Goal: Task Accomplishment & Management: Complete application form

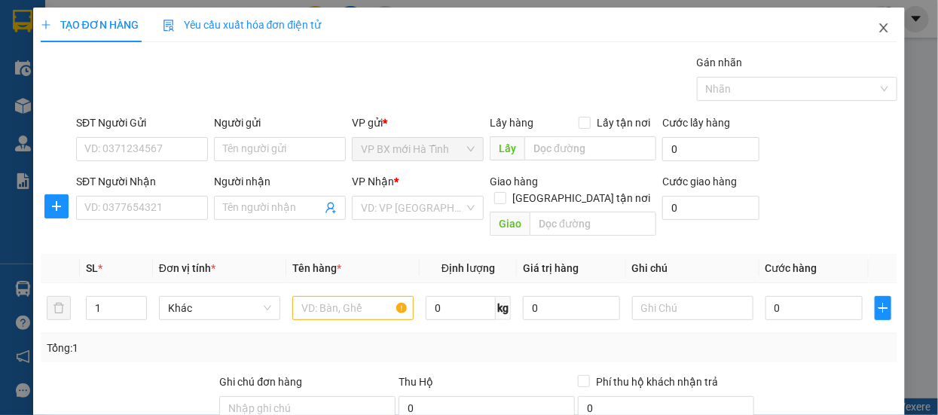
drag, startPoint x: 874, startPoint y: 27, endPoint x: 866, endPoint y: 27, distance: 8.3
click at [878, 27] on icon "close" at bounding box center [884, 28] width 12 height 12
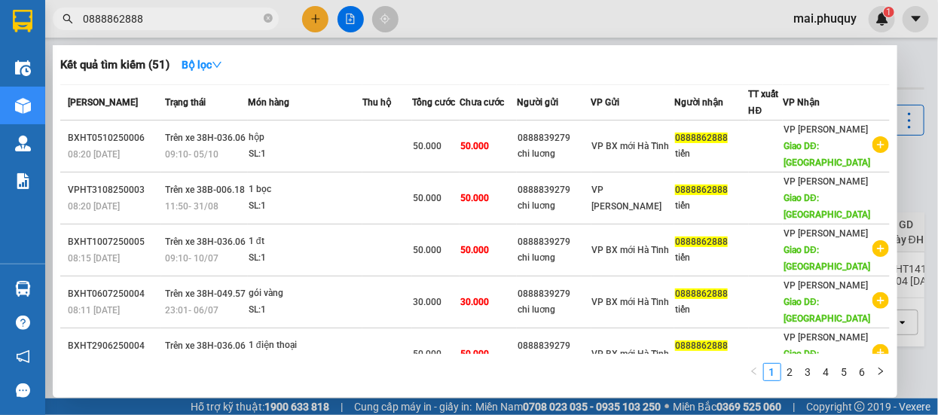
drag, startPoint x: 149, startPoint y: 17, endPoint x: 60, endPoint y: 26, distance: 89.3
click at [60, 26] on span "0888862888" at bounding box center [166, 19] width 226 height 23
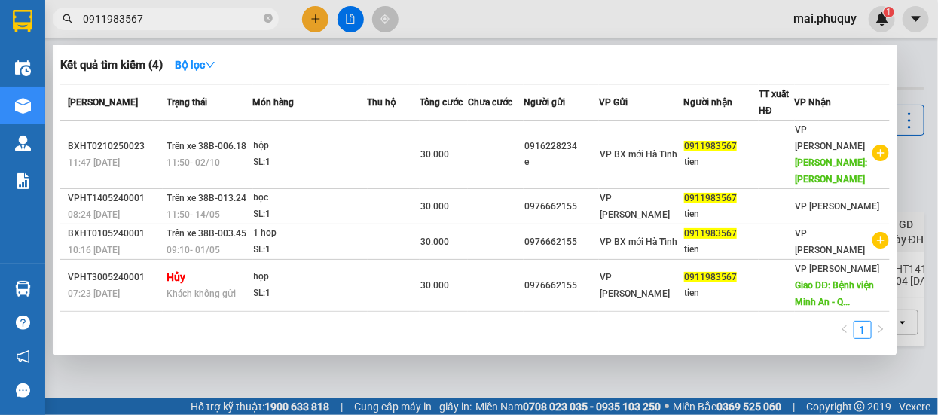
type input "0911983567"
click at [315, 20] on div at bounding box center [469, 207] width 938 height 415
drag, startPoint x: 124, startPoint y: 19, endPoint x: 60, endPoint y: 15, distance: 64.2
click at [60, 15] on span "0911983567" at bounding box center [166, 19] width 226 height 23
drag, startPoint x: 112, startPoint y: 23, endPoint x: 310, endPoint y: 14, distance: 198.4
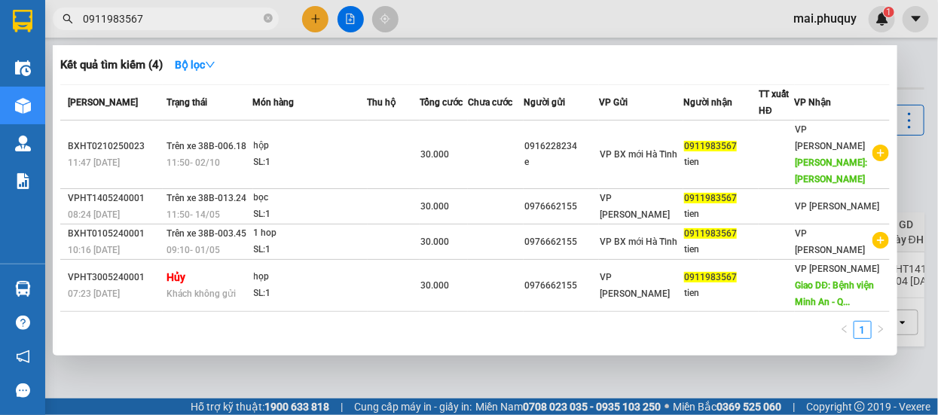
click at [310, 14] on div at bounding box center [469, 207] width 938 height 415
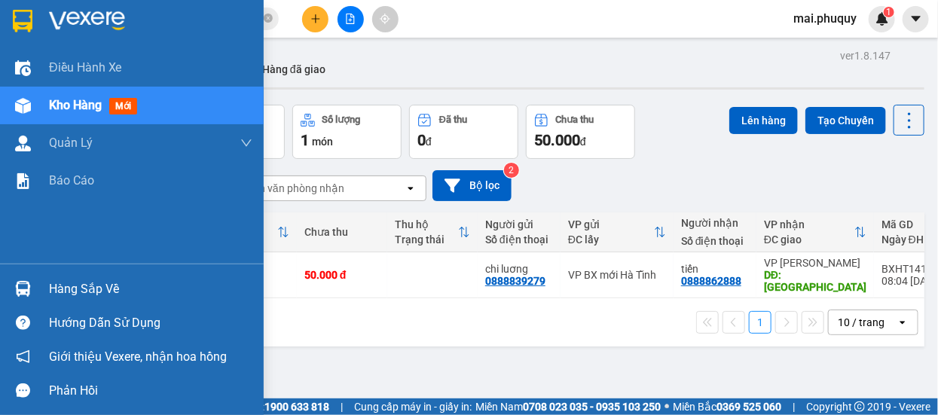
click at [15, 15] on img at bounding box center [23, 21] width 20 height 23
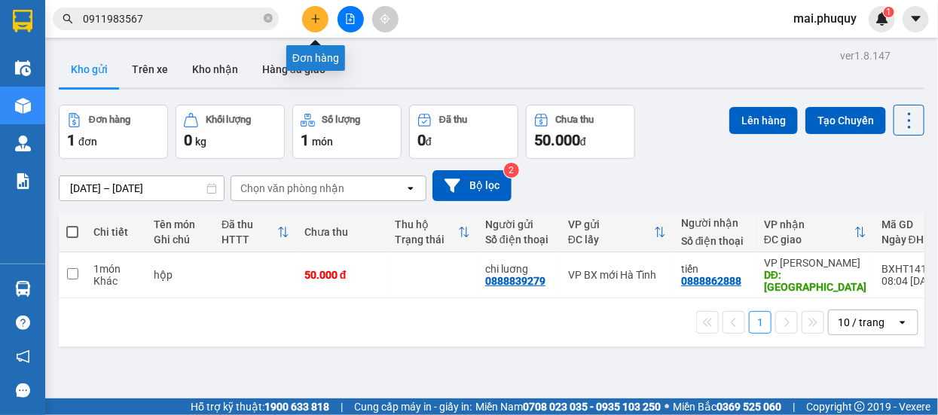
click at [316, 16] on icon "plus" at bounding box center [315, 19] width 11 height 11
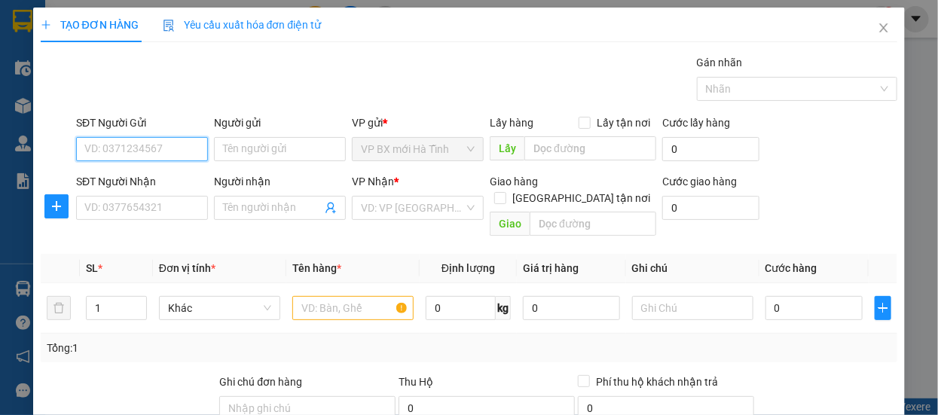
click at [124, 153] on input "SĐT Người Gửi" at bounding box center [142, 149] width 132 height 24
click at [109, 154] on input "0333129368" at bounding box center [142, 149] width 132 height 24
click at [124, 149] on input "0333129368" at bounding box center [142, 149] width 132 height 24
type input "0333129368"
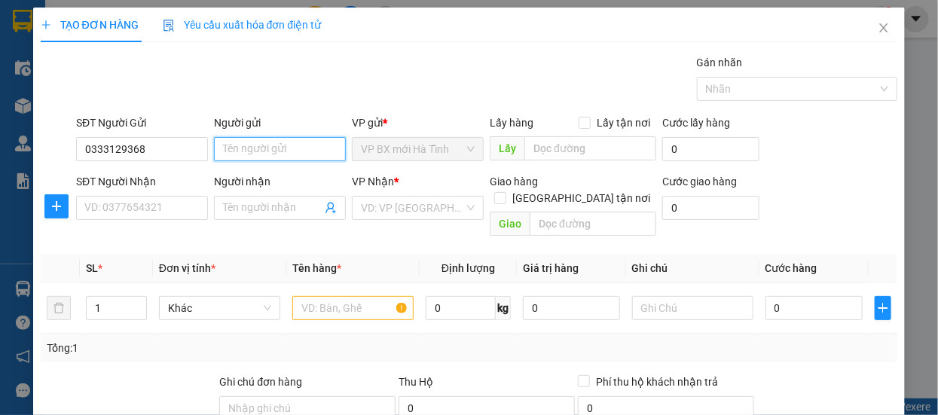
click at [249, 148] on input "Người gửi" at bounding box center [280, 149] width 132 height 24
type input "e Thắm"
click at [142, 194] on div "SĐT Người Nhận" at bounding box center [142, 184] width 132 height 23
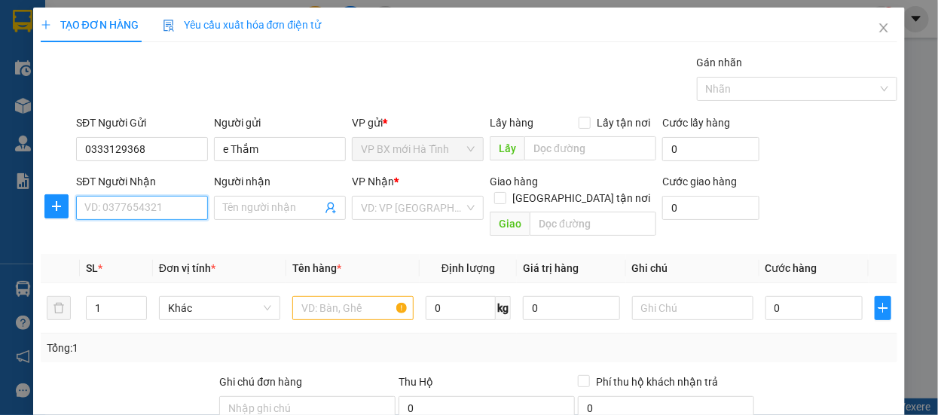
click at [124, 213] on input "SĐT Người Nhận" at bounding box center [142, 208] width 132 height 24
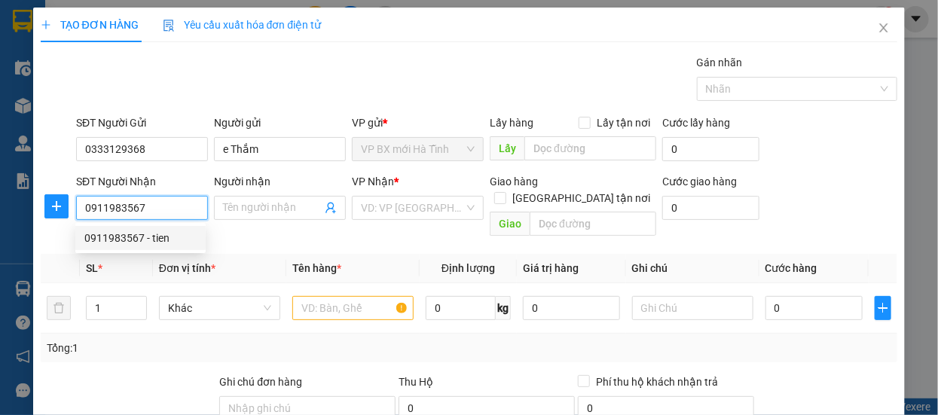
type input "0911983567"
click at [143, 225] on div "0911983567 0911983567 - tien" at bounding box center [140, 238] width 130 height 30
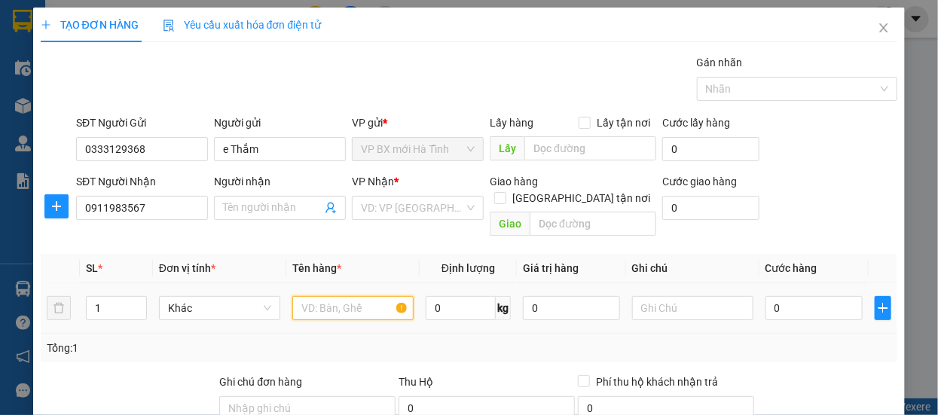
click at [332, 296] on input "text" at bounding box center [352, 308] width 121 height 24
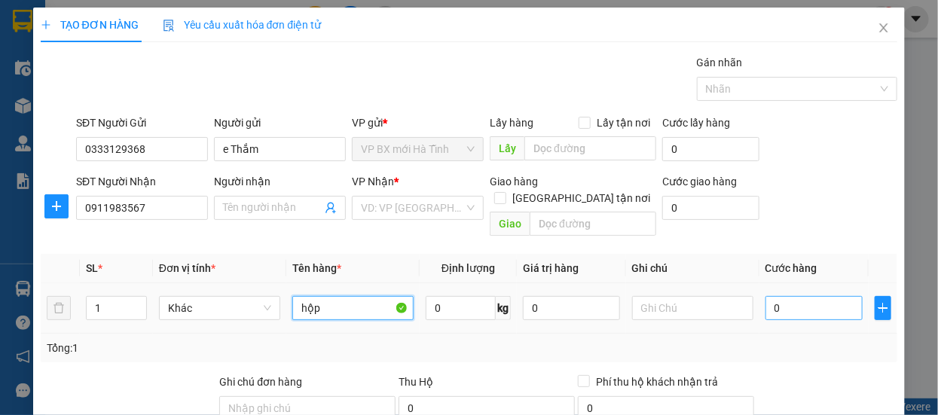
type input "hộp"
click at [776, 296] on input "0" at bounding box center [814, 308] width 97 height 24
type input "3"
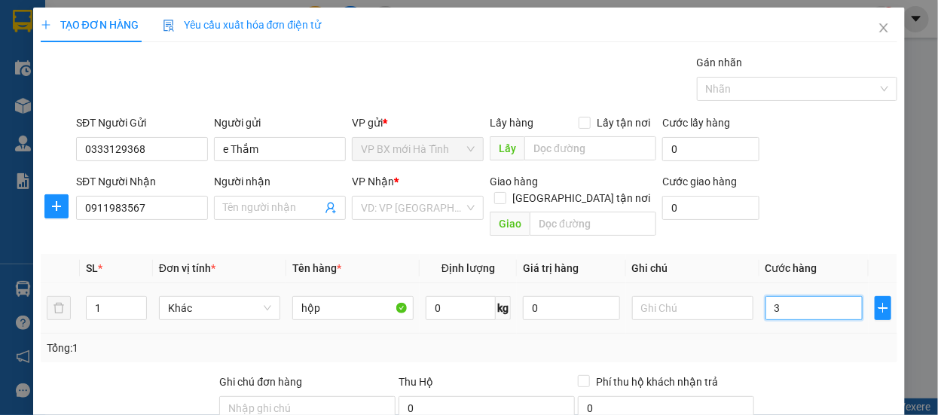
type input "30"
type input "300"
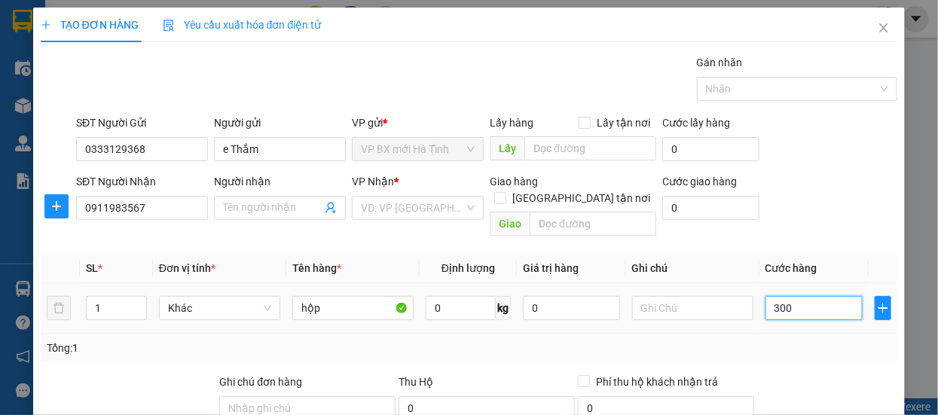
type input "300"
type input "3.000"
type input "30.000"
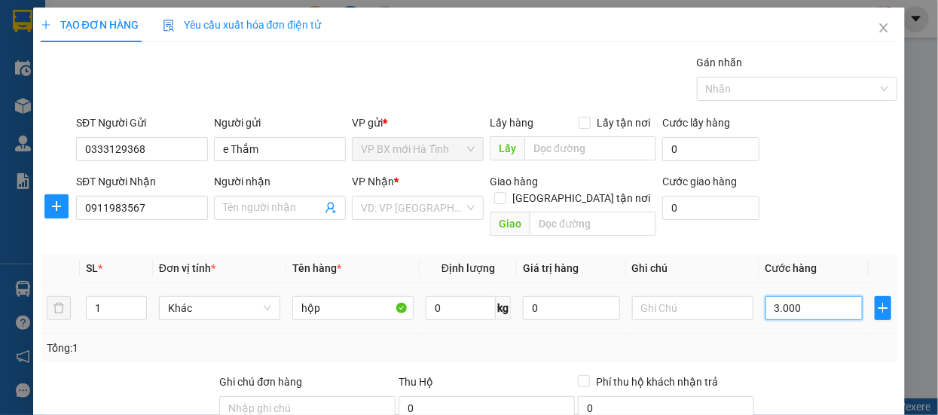
type input "30.000"
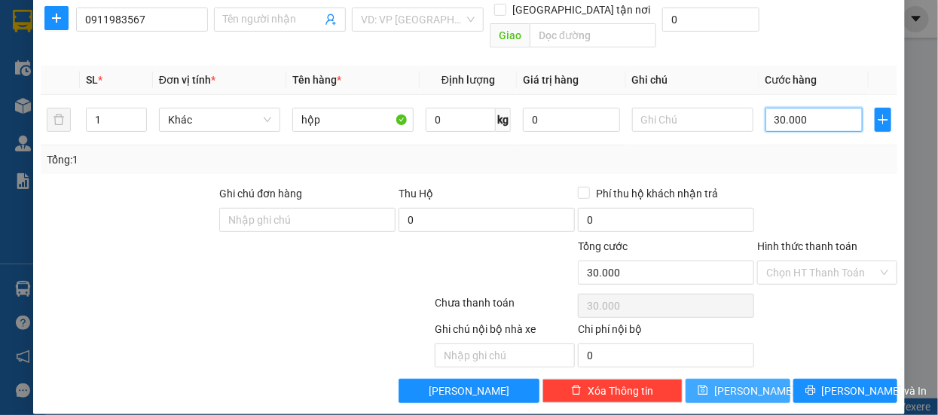
type input "30.000"
click at [708, 385] on icon "save" at bounding box center [703, 390] width 11 height 11
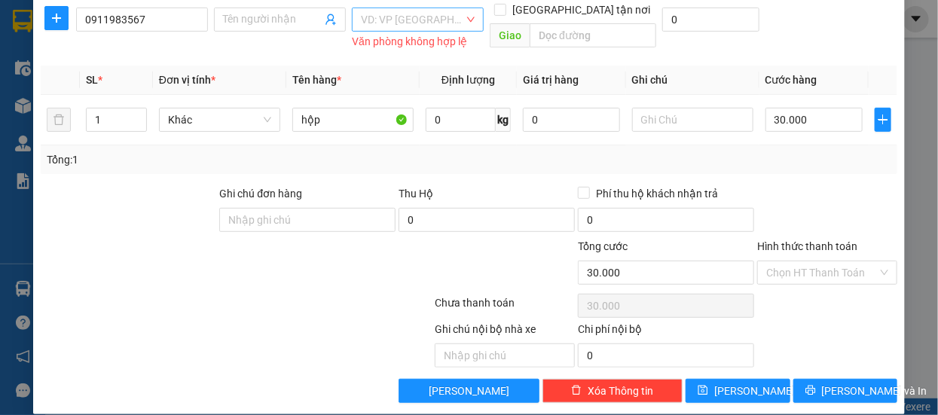
click at [391, 25] on input "search" at bounding box center [412, 19] width 103 height 23
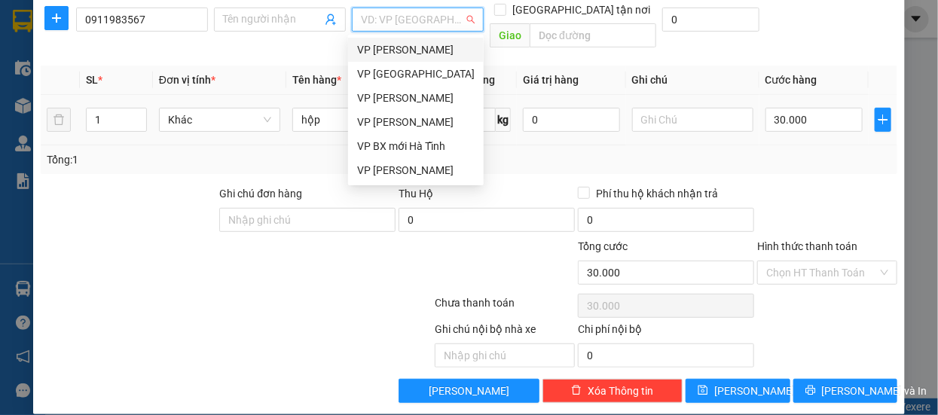
scroll to position [51, 0]
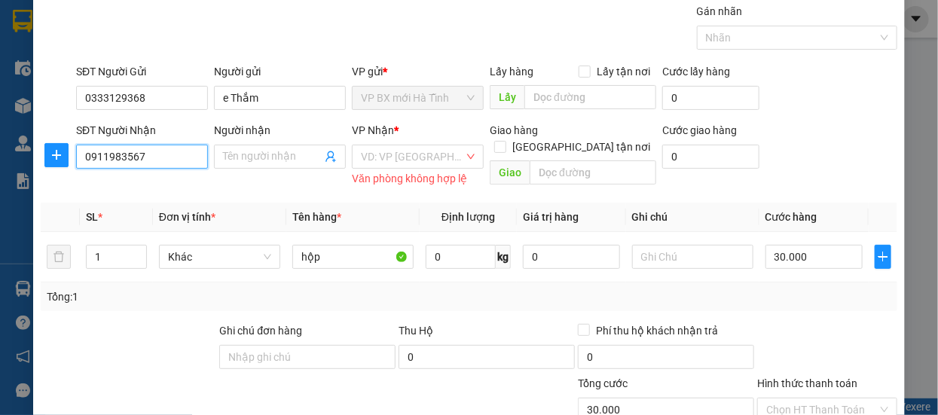
click at [178, 151] on input "0911983567" at bounding box center [142, 157] width 132 height 24
click at [148, 193] on div "0911983567 - tien" at bounding box center [140, 186] width 112 height 17
type input "tien"
type input "[PERSON_NAME]"
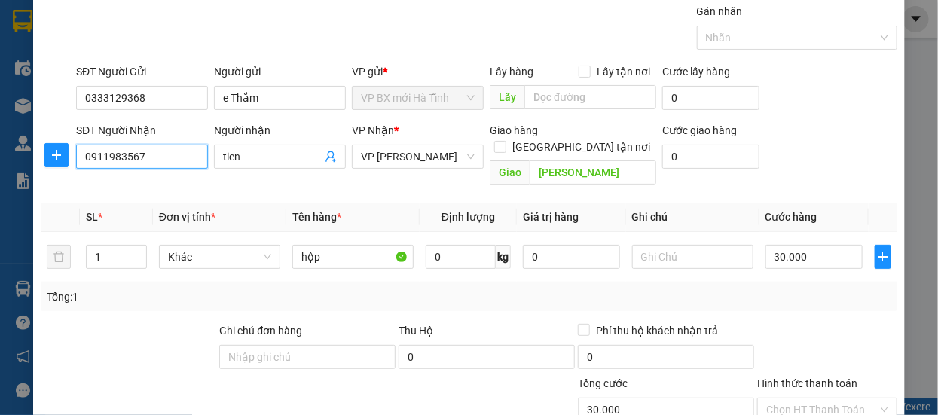
scroll to position [188, 0]
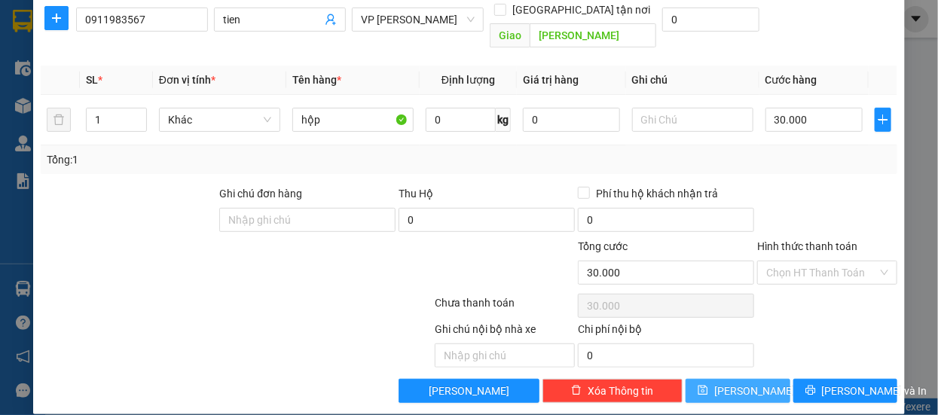
click at [716, 381] on button "[PERSON_NAME]" at bounding box center [738, 391] width 105 height 24
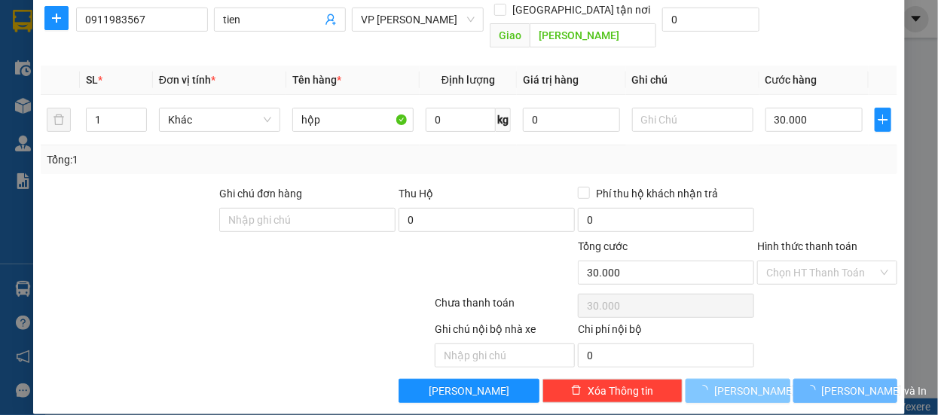
type input "0"
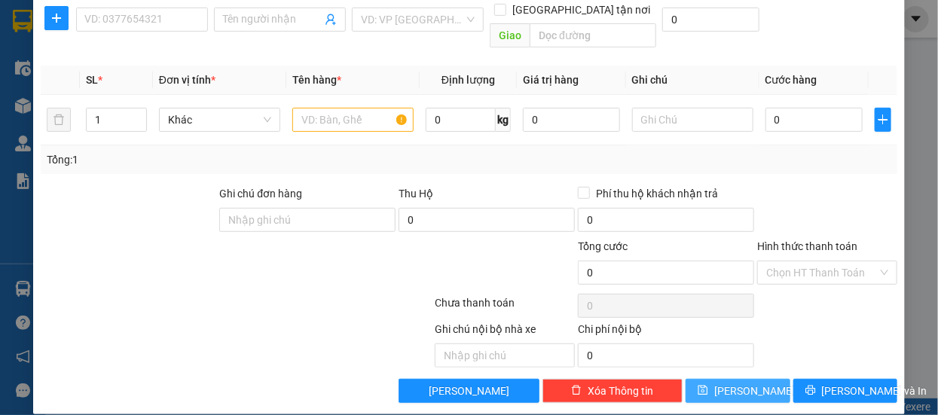
scroll to position [0, 0]
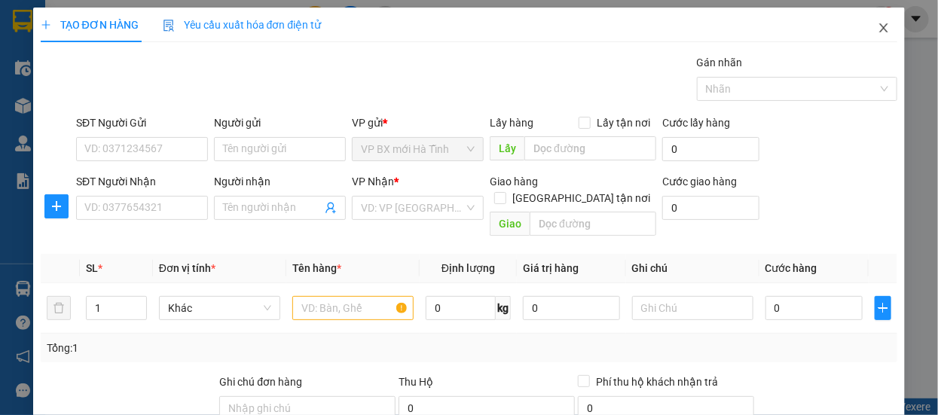
click at [880, 24] on icon "close" at bounding box center [884, 27] width 8 height 9
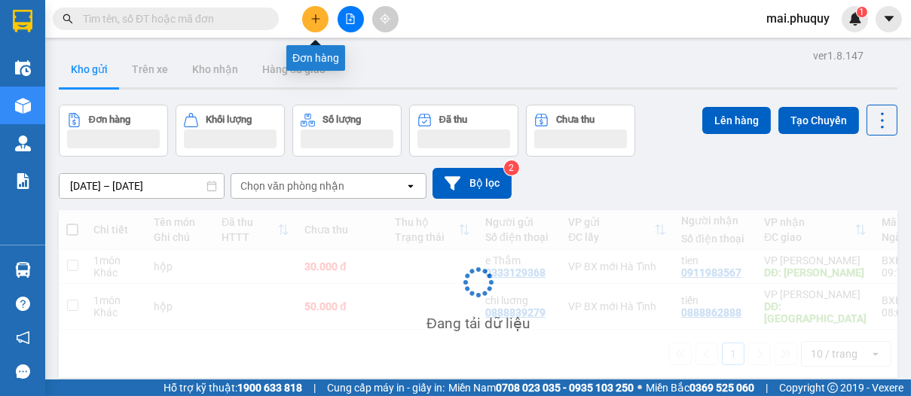
click at [310, 22] on icon "plus" at bounding box center [315, 19] width 11 height 11
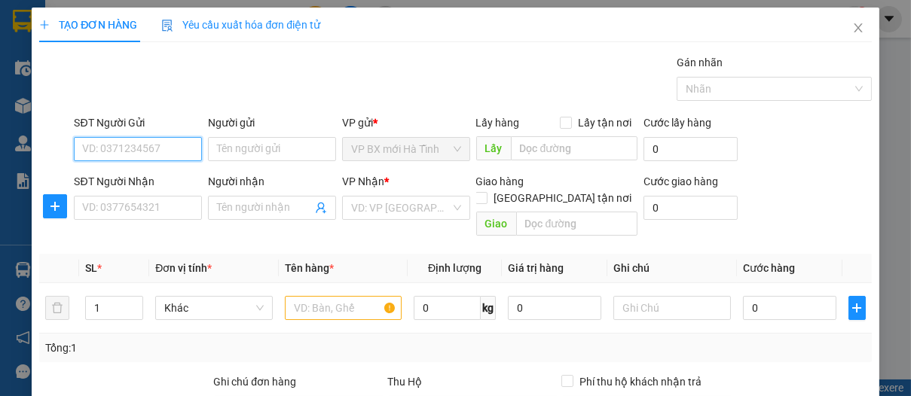
click at [132, 143] on input "SĐT Người Gửi" at bounding box center [138, 149] width 128 height 24
type input "0915423122"
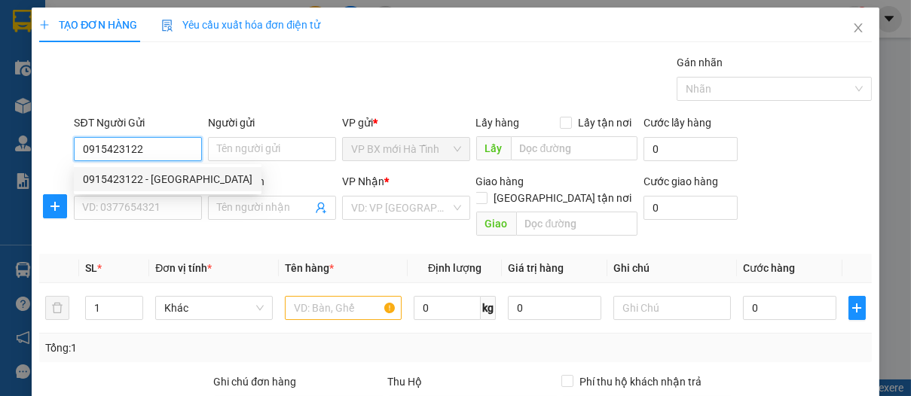
drag, startPoint x: 139, startPoint y: 182, endPoint x: 133, endPoint y: 194, distance: 13.5
click at [139, 183] on div "0915423122 - Trần Hòa Bình" at bounding box center [168, 179] width 170 height 17
type input "Trần Hòa Bình"
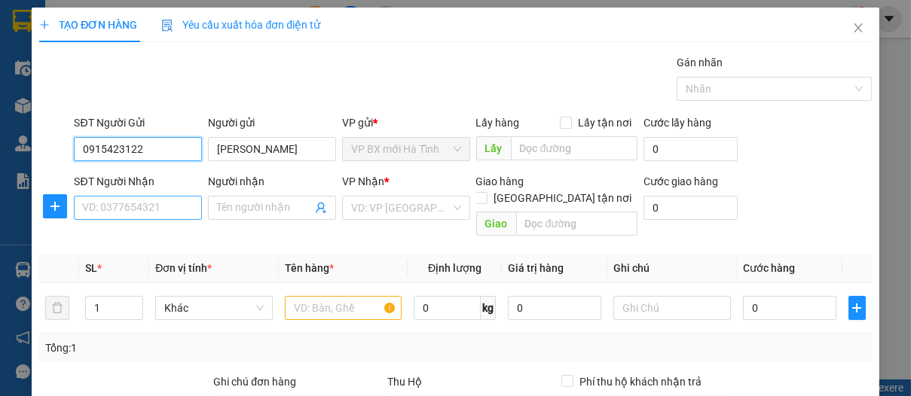
type input "0915423122"
click at [118, 212] on input "SĐT Người Nhận" at bounding box center [138, 208] width 128 height 24
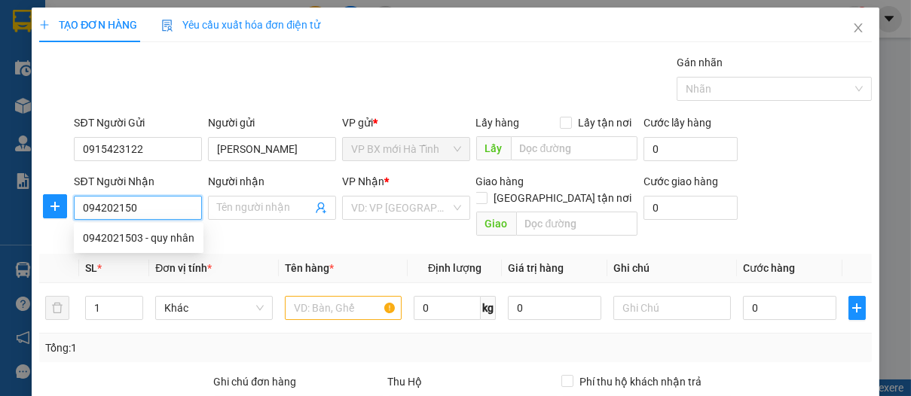
type input "0942021503"
click at [135, 240] on div "0942021503 - quy nhân" at bounding box center [139, 238] width 112 height 17
type input "quy nhân"
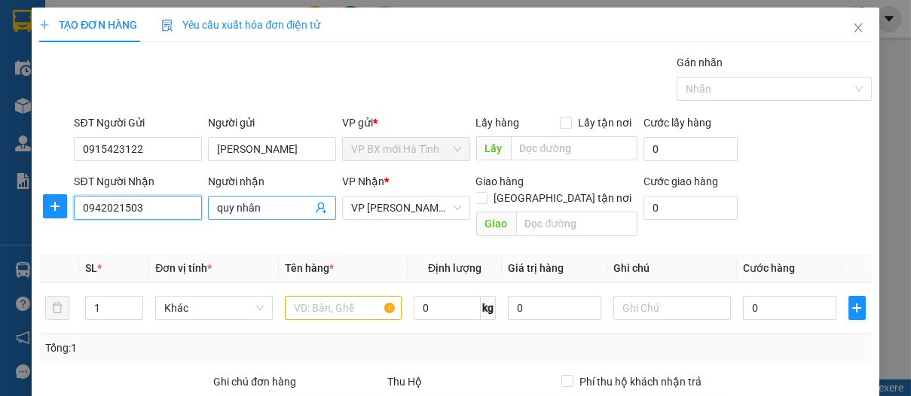
type input "0942021503"
click at [261, 205] on input "quy nhân" at bounding box center [264, 208] width 95 height 17
type input "quy nhân 0983319803"
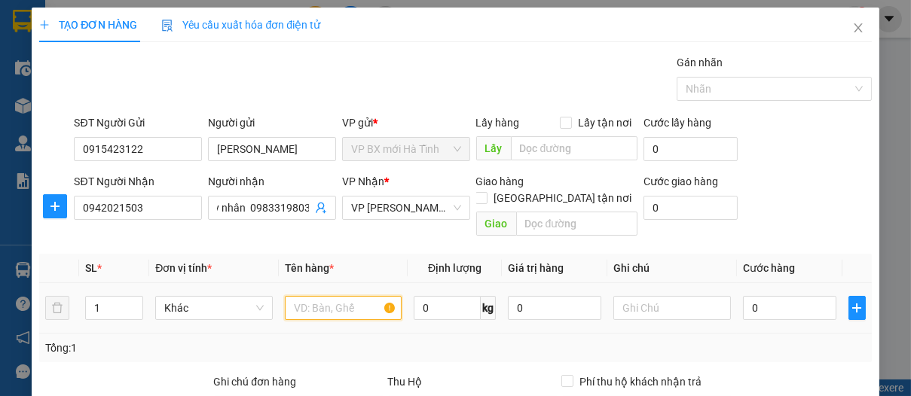
scroll to position [0, 0]
click at [325, 296] on input "text" at bounding box center [343, 308] width 117 height 24
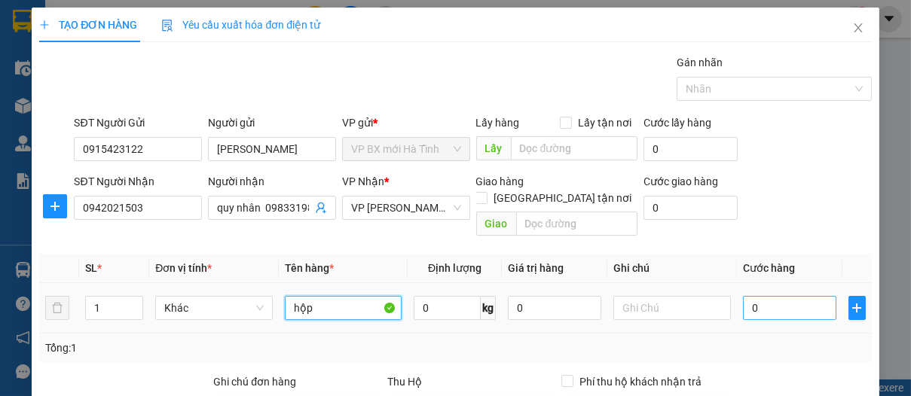
type input "hộp"
click at [754, 296] on input "0" at bounding box center [789, 308] width 93 height 24
type input "3"
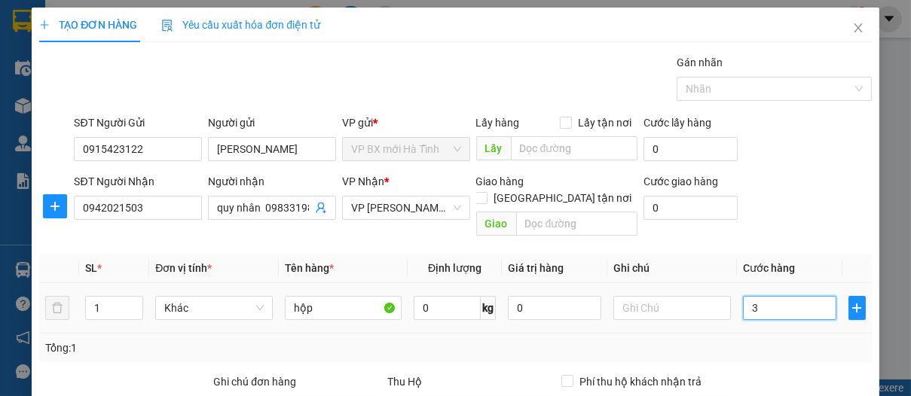
type input "30"
type input "300"
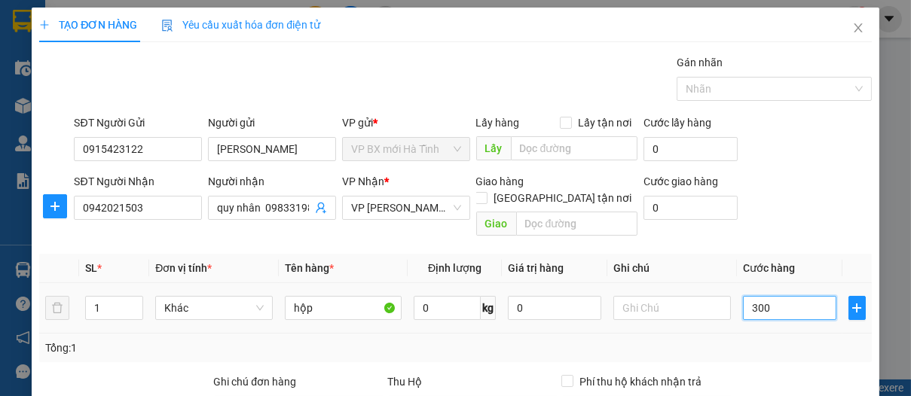
type input "300"
type input "3.000"
type input "30.000"
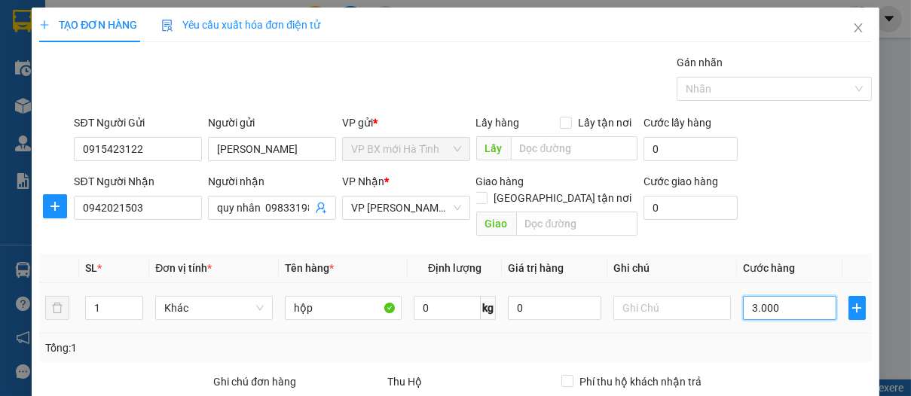
type input "30.000"
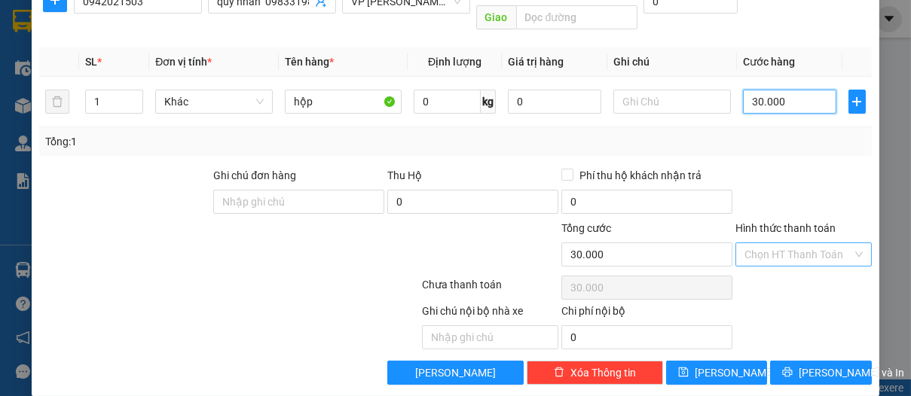
type input "30.000"
click at [778, 243] on input "Hình thức thanh toán" at bounding box center [798, 254] width 108 height 23
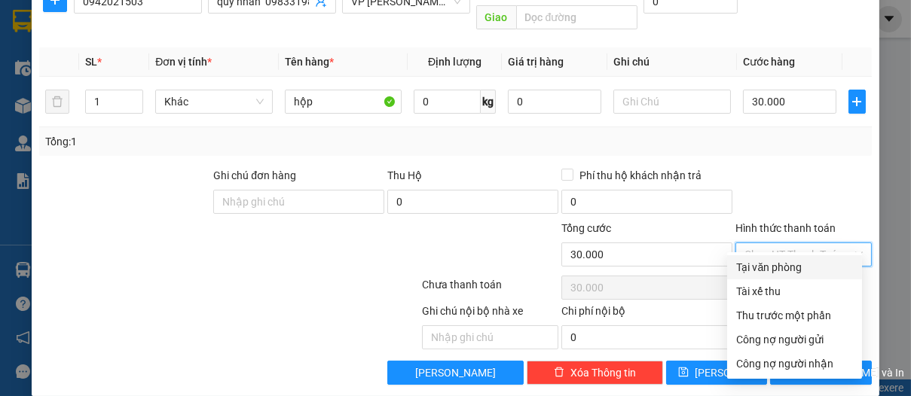
click at [784, 261] on div "Tại văn phòng" at bounding box center [794, 267] width 117 height 17
type input "0"
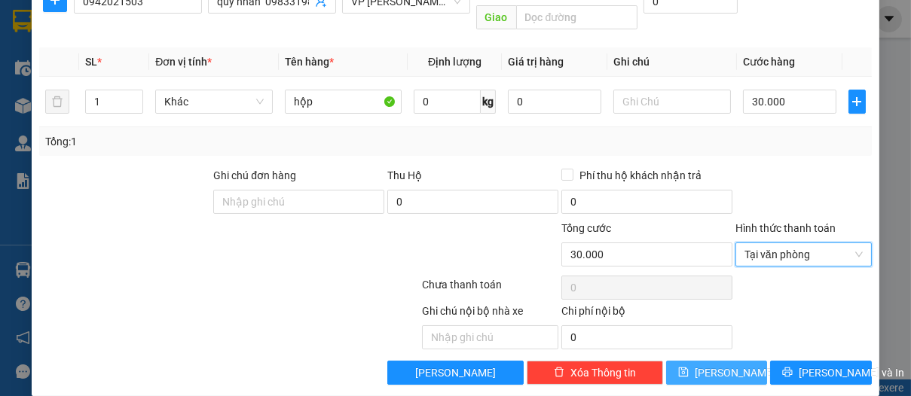
click at [688, 368] on icon "save" at bounding box center [683, 373] width 10 height 10
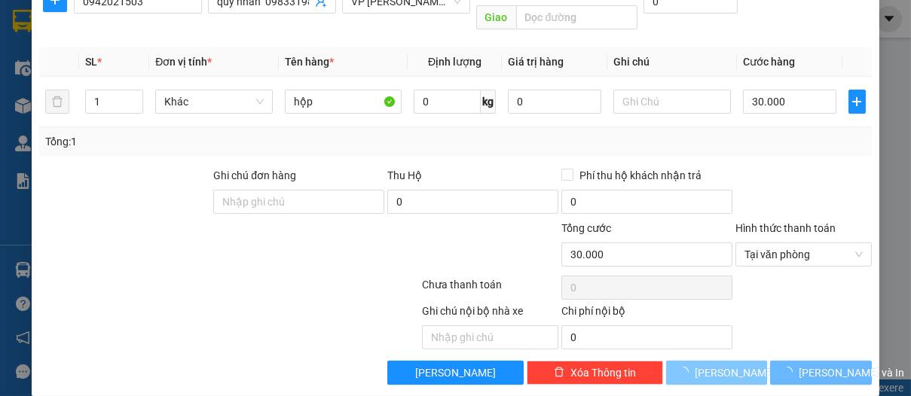
type input "0"
